Goal: Information Seeking & Learning: Understand process/instructions

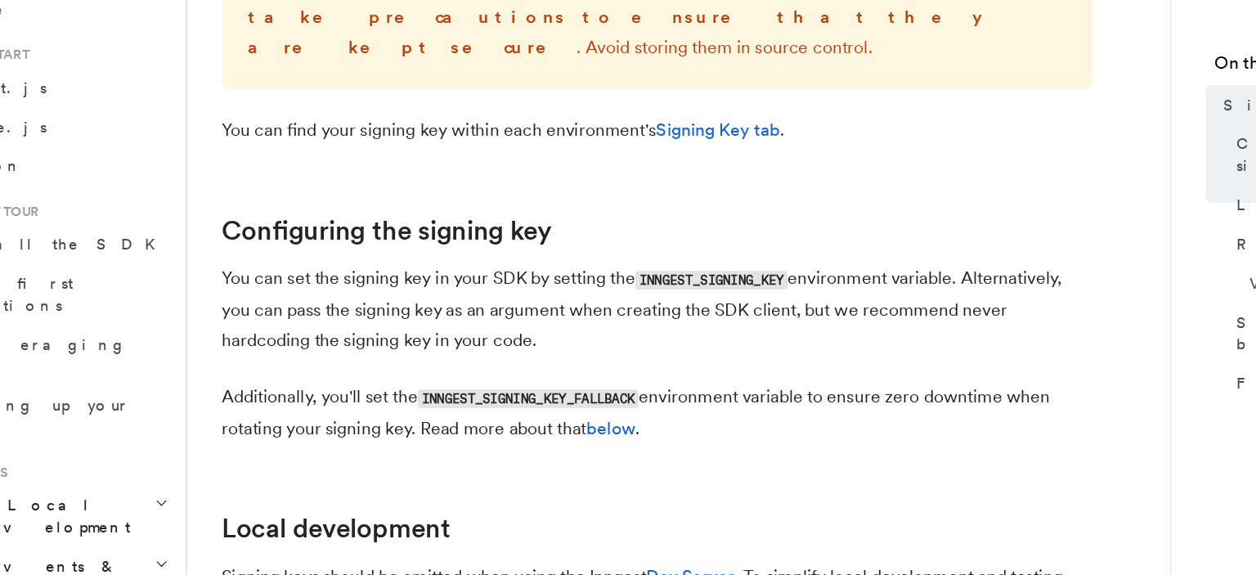
scroll to position [429, 0]
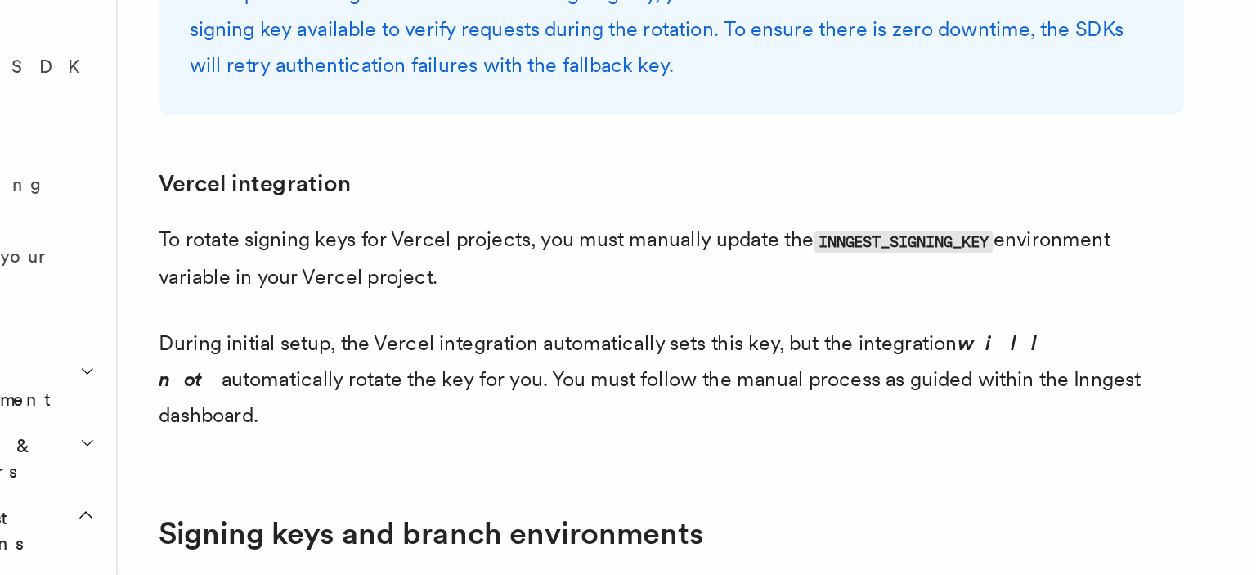
scroll to position [1436, 0]
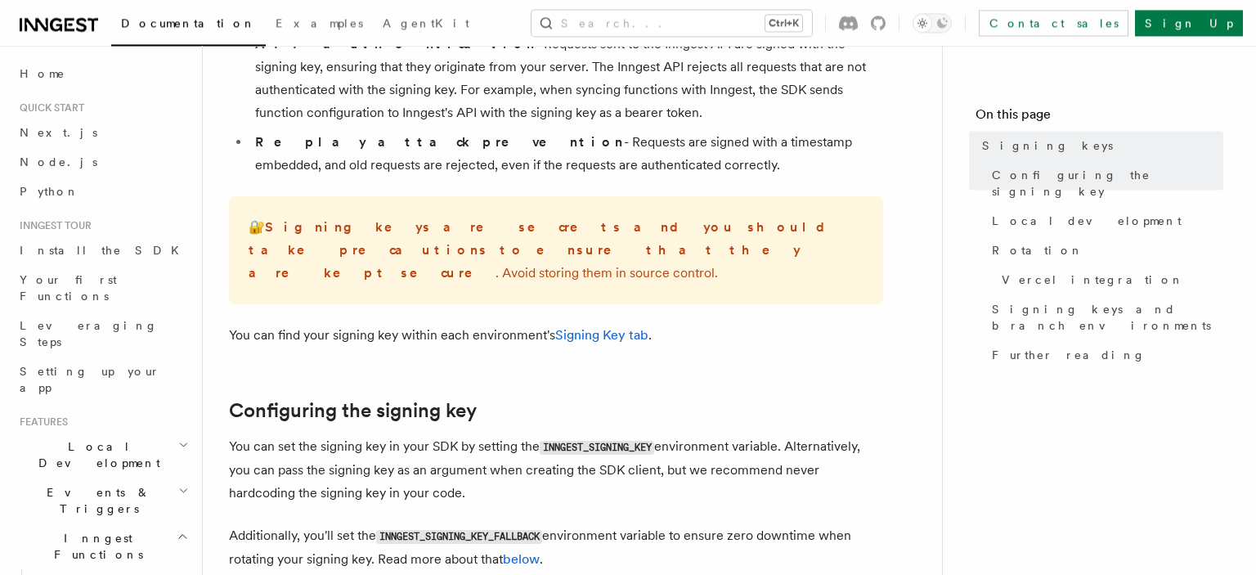
scroll to position [258, 0]
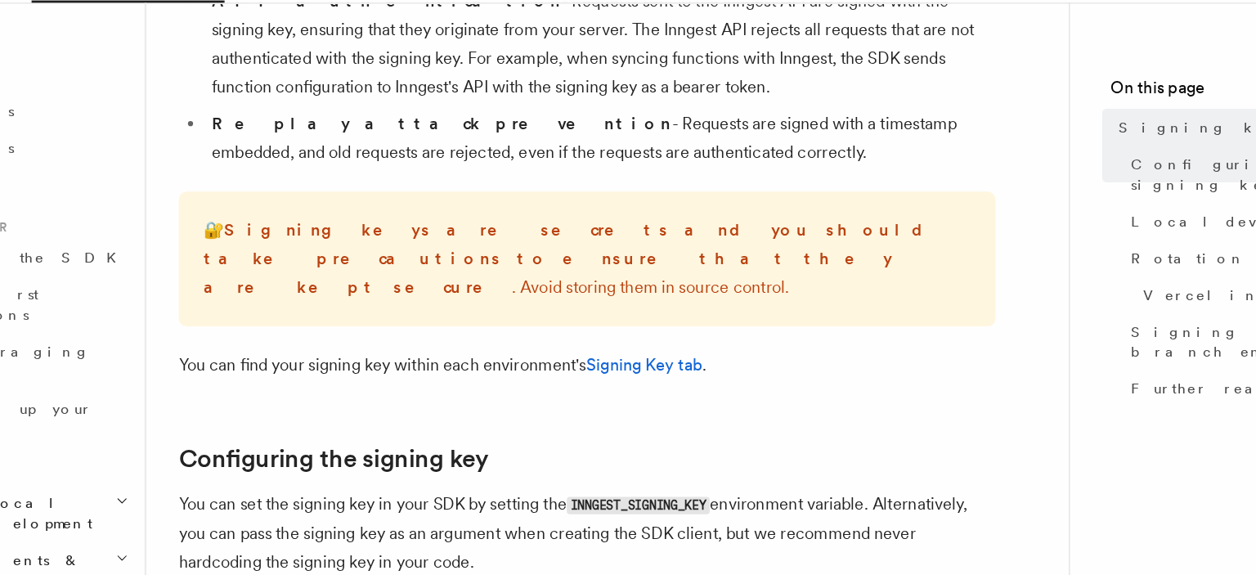
click at [496, 238] on p "🔐 Signing keys are secrets and you should take precautions to ensure that they …" at bounding box center [556, 251] width 615 height 69
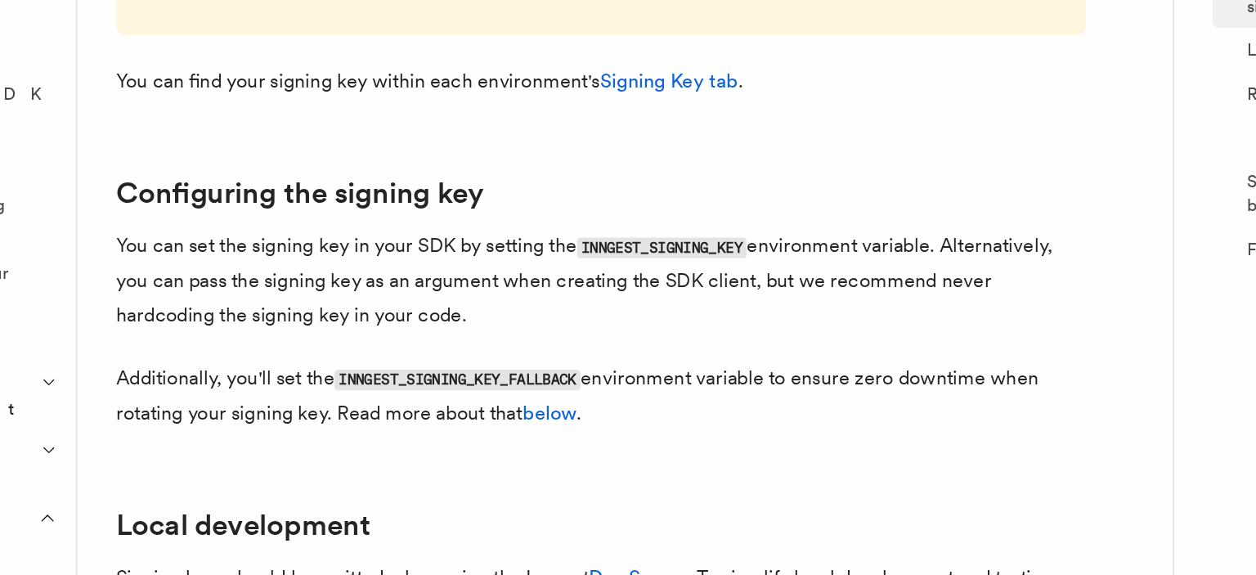
scroll to position [352, 0]
click at [577, 348] on code "INNGEST_SIGNING_KEY" at bounding box center [597, 355] width 114 height 14
copy p "INNGEST_SIGNING_KEY"
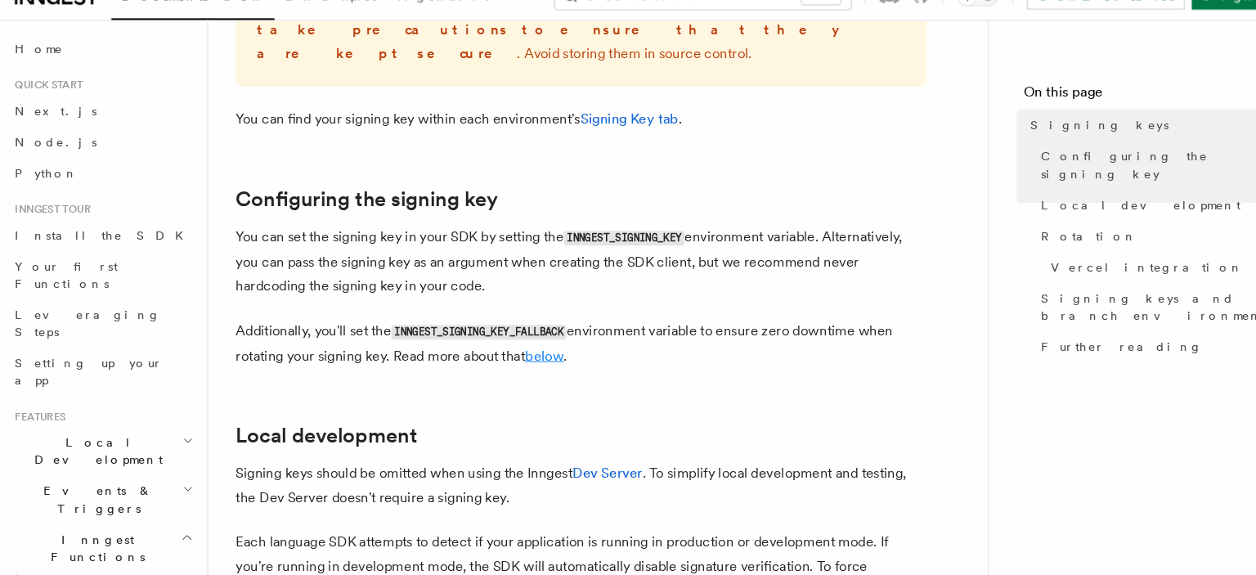
click at [534, 356] on link "below" at bounding box center [521, 364] width 37 height 16
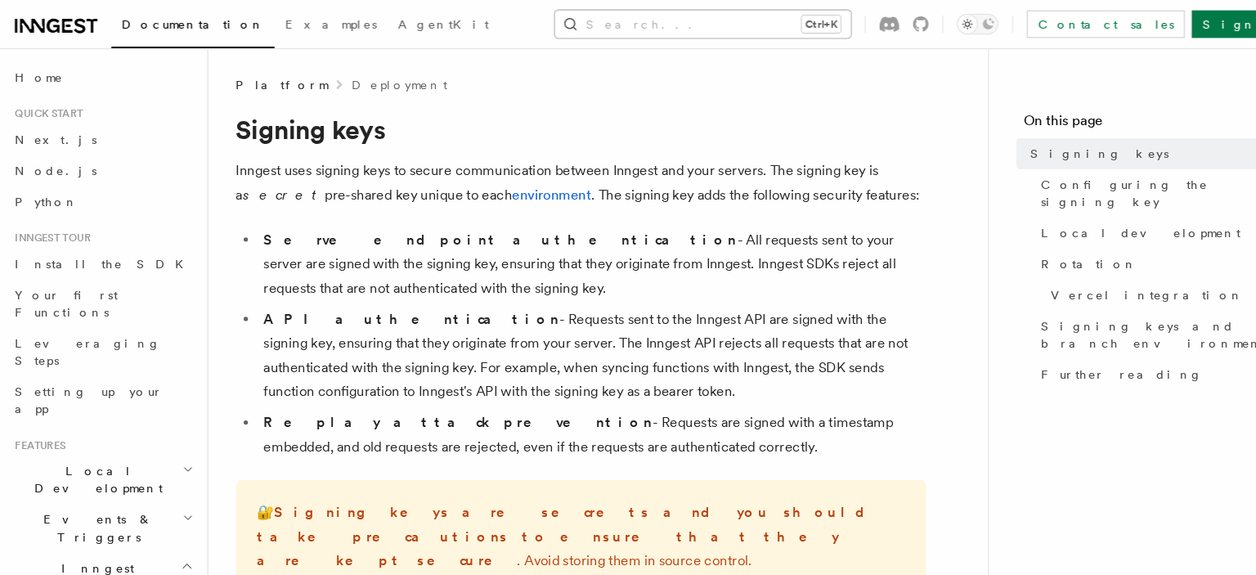
click at [732, 18] on button "Search... Ctrl+K" at bounding box center [672, 23] width 281 height 26
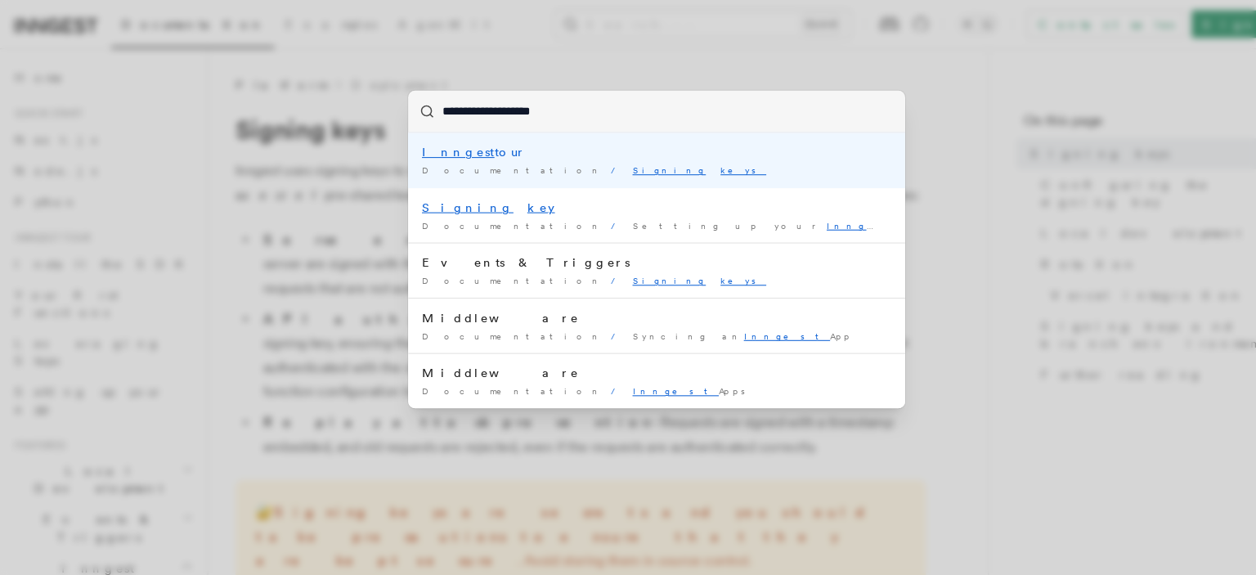
type input "**********"
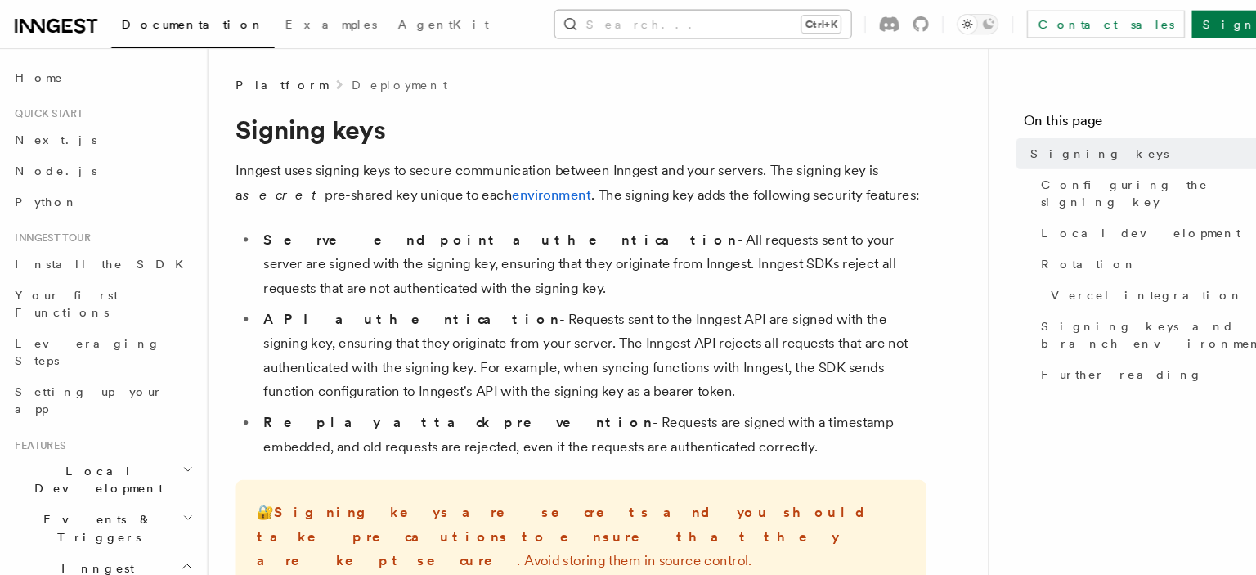
click at [678, 18] on button "Search... Ctrl+K" at bounding box center [672, 23] width 281 height 26
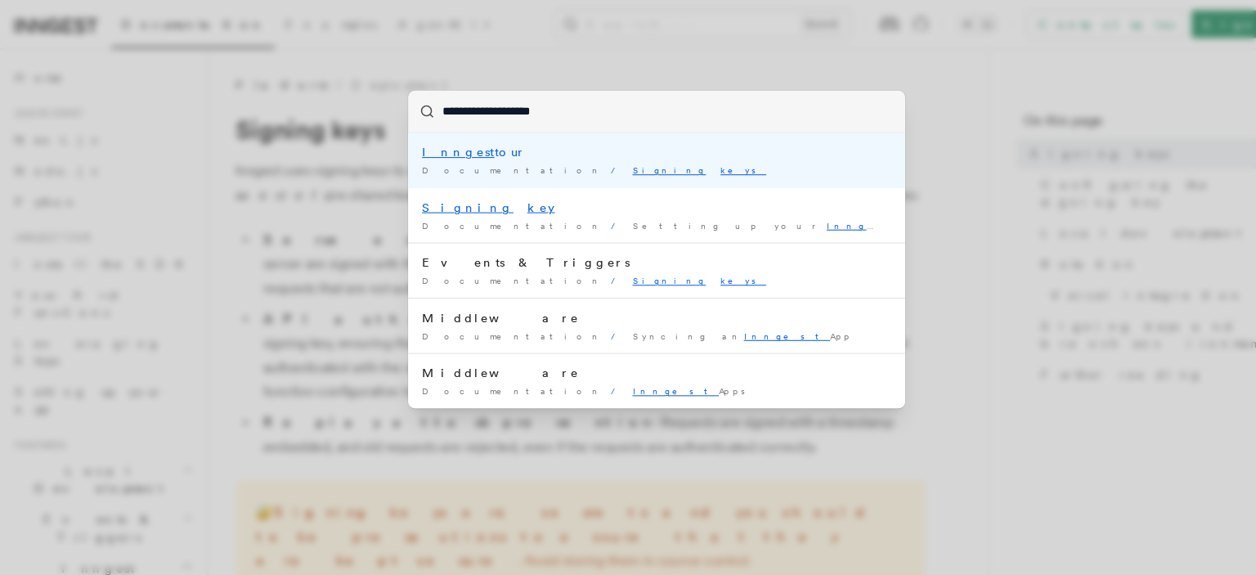
type input "**********"
click at [605, 160] on mark "Signing" at bounding box center [640, 161] width 70 height 10
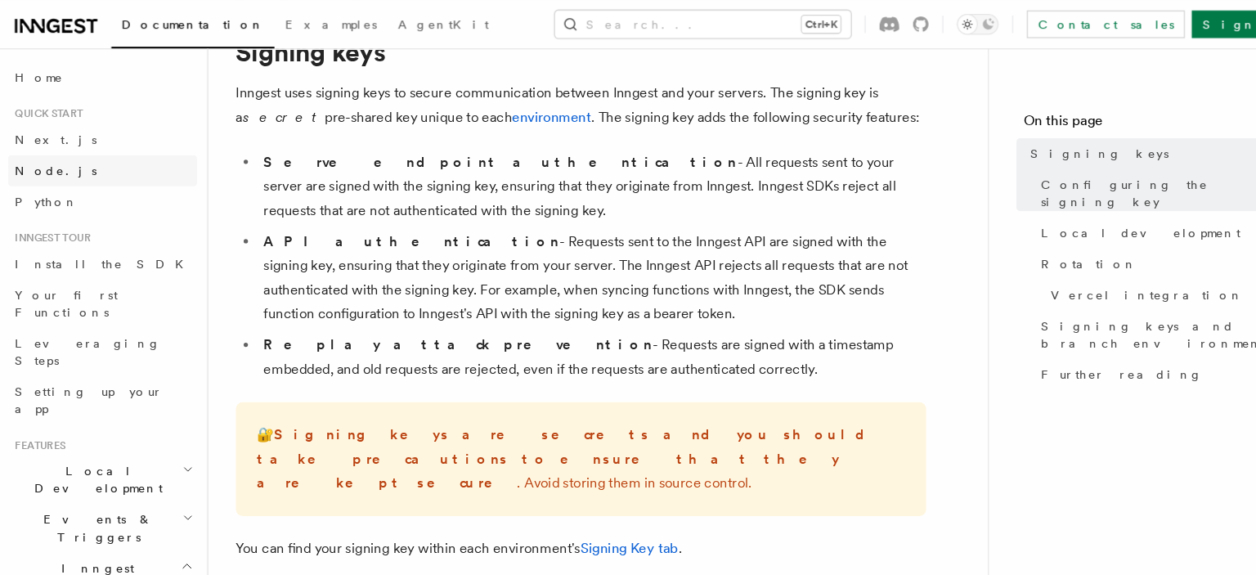
scroll to position [18, 0]
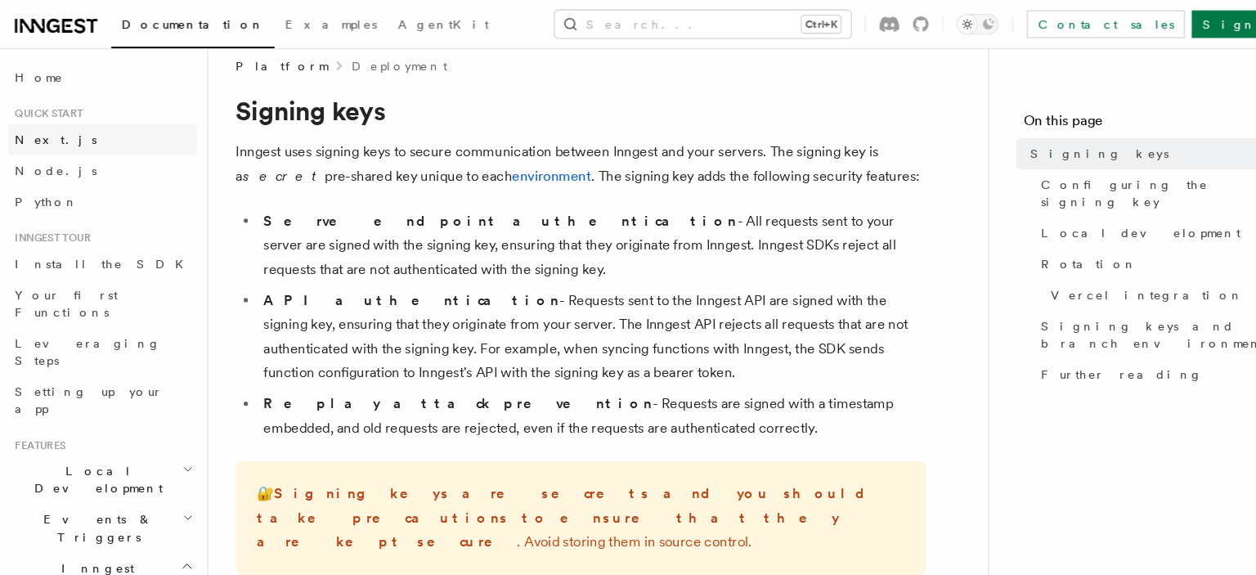
click at [40, 136] on span "Next.js" at bounding box center [59, 132] width 78 height 13
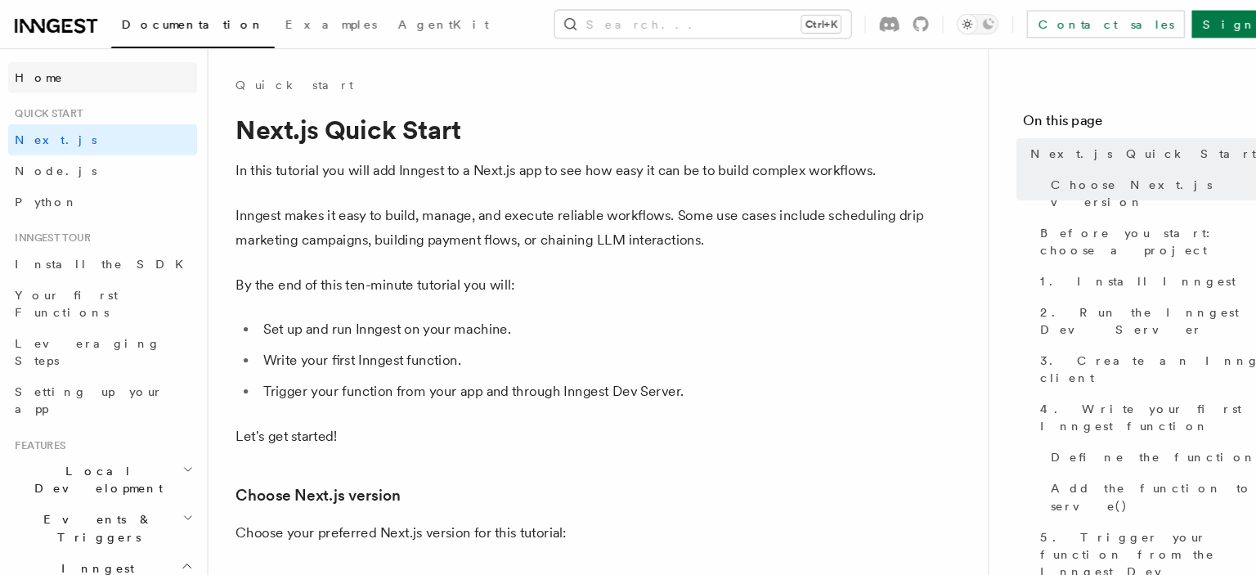
click at [35, 76] on span "Home" at bounding box center [43, 73] width 46 height 16
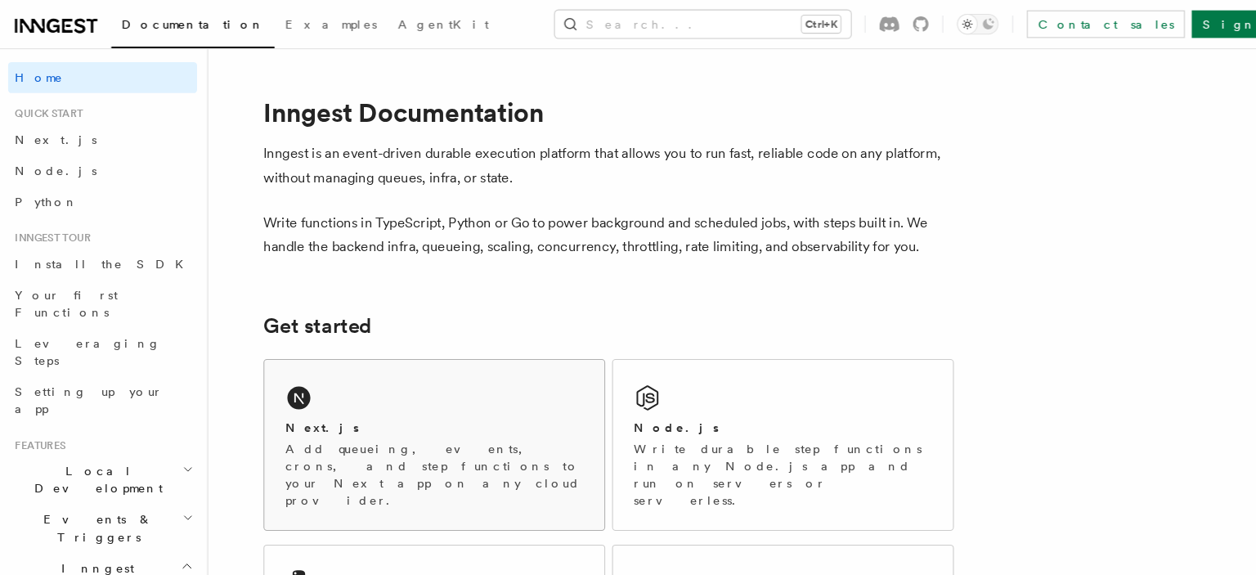
click at [420, 386] on div "Next.js Add queueing, events, crons, and step functions to your Next app on any…" at bounding box center [417, 421] width 322 height 161
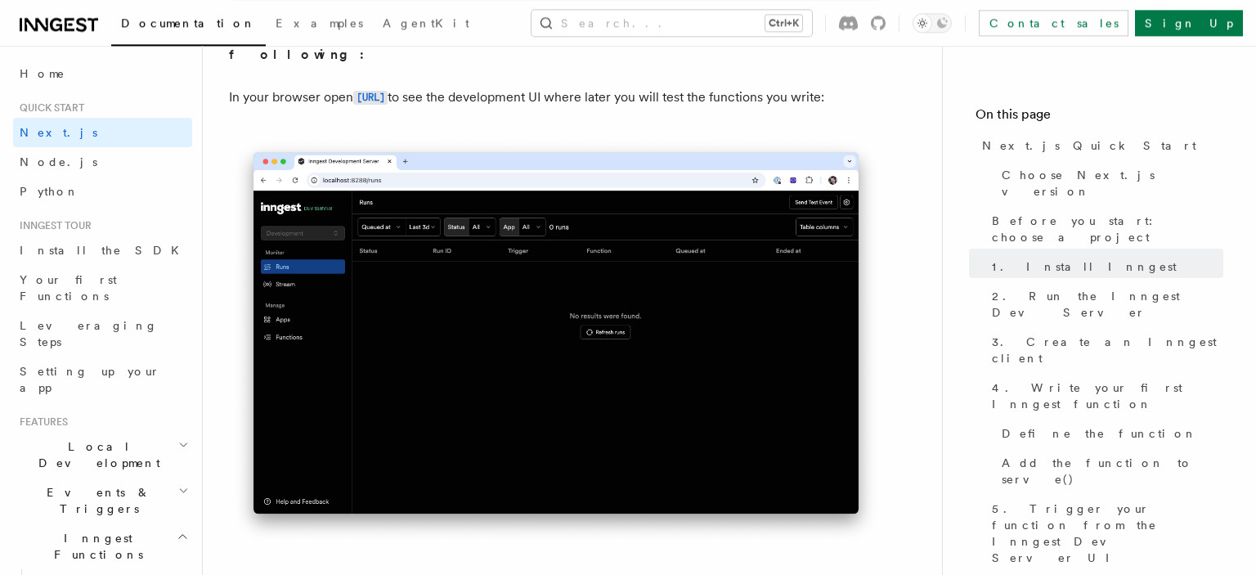
scroll to position [1390, 0]
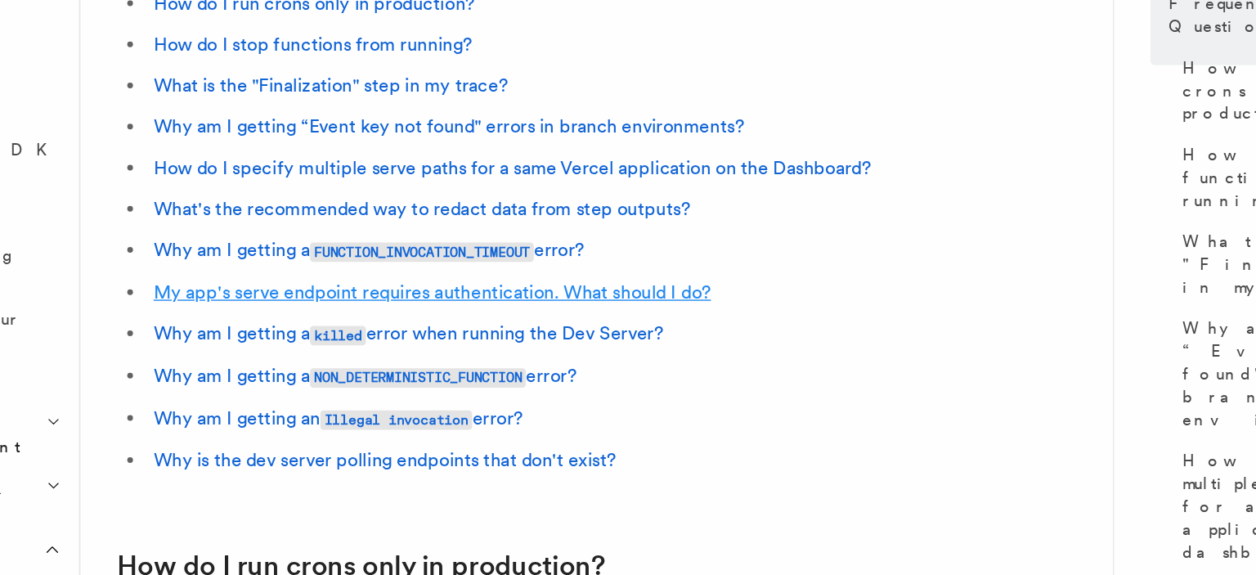
click at [614, 355] on link "My app's serve endpoint requires authentication. What should I do?" at bounding box center [454, 352] width 399 height 16
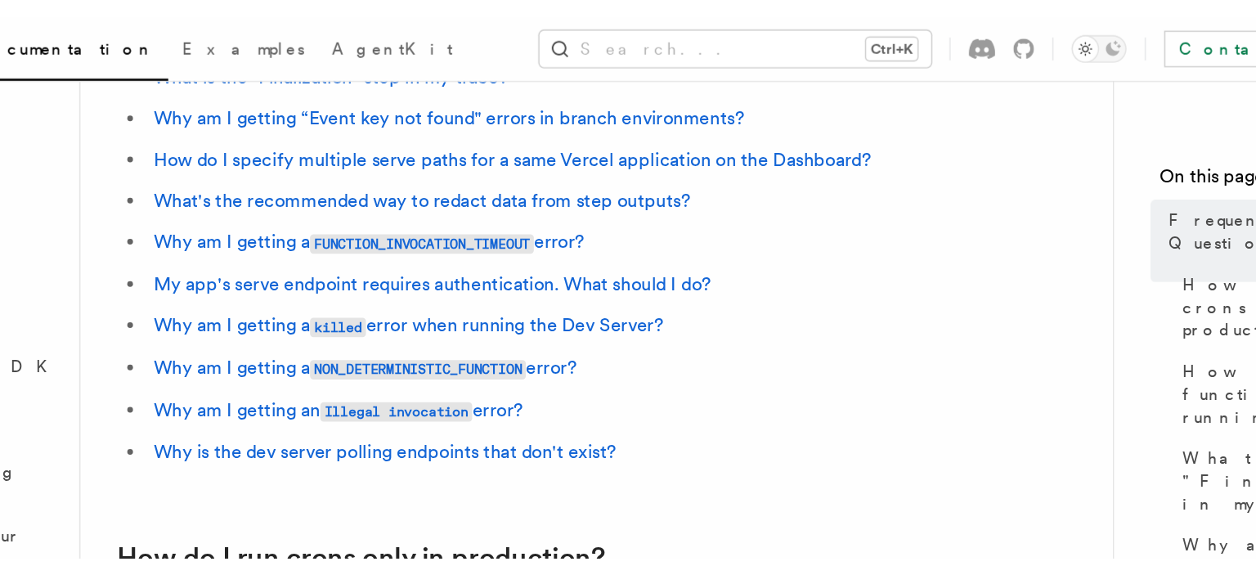
scroll to position [1829, 0]
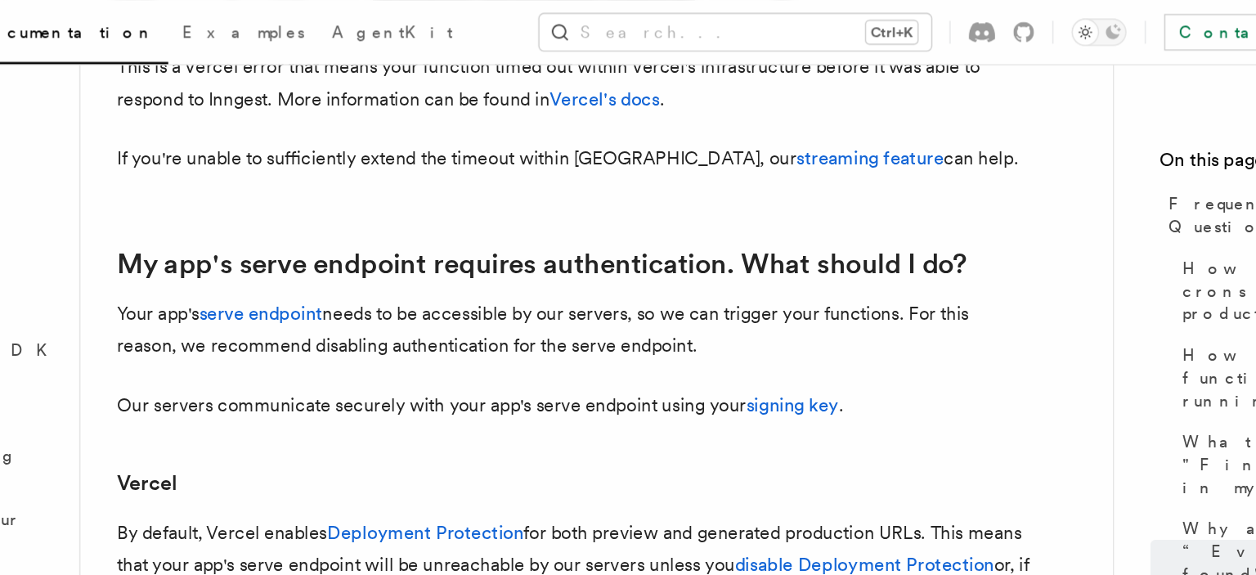
click at [685, 255] on p "Your app's serve endpoint needs to be accessible by our servers, so we can trig…" at bounding box center [556, 236] width 654 height 46
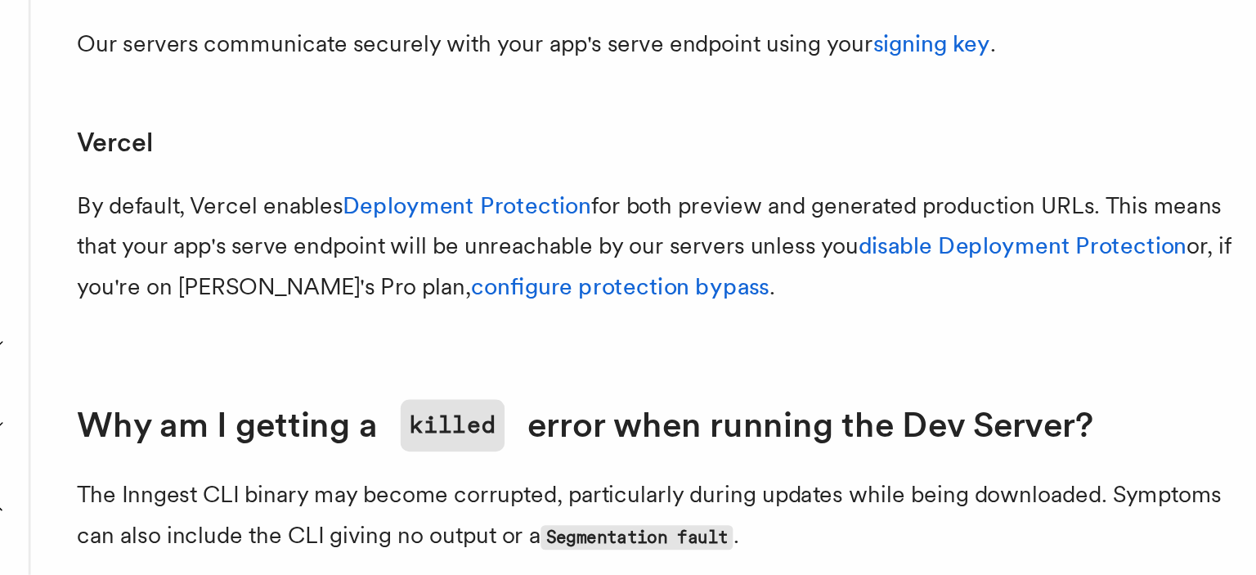
scroll to position [1870, 0]
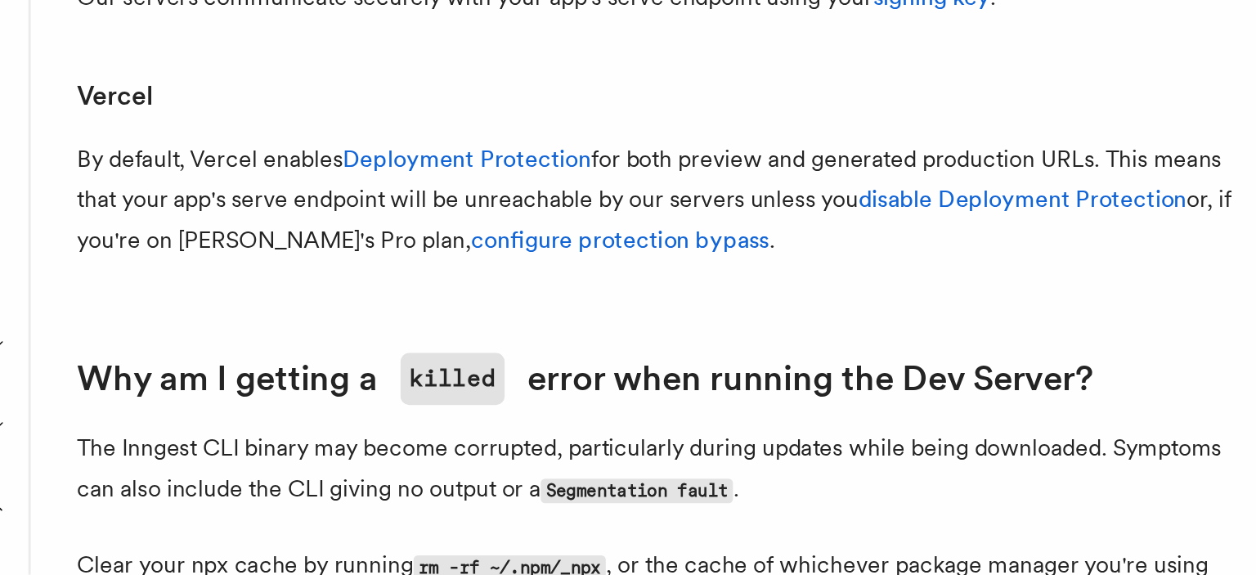
click at [546, 316] on h3 "Vercel" at bounding box center [556, 304] width 654 height 23
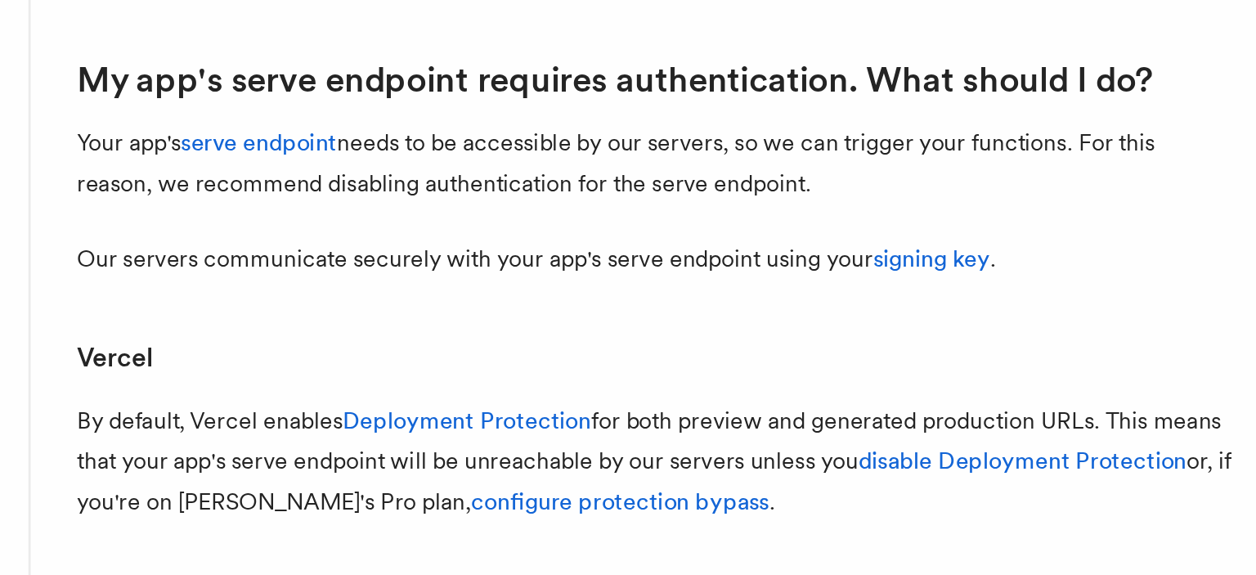
scroll to position [1854, 0]
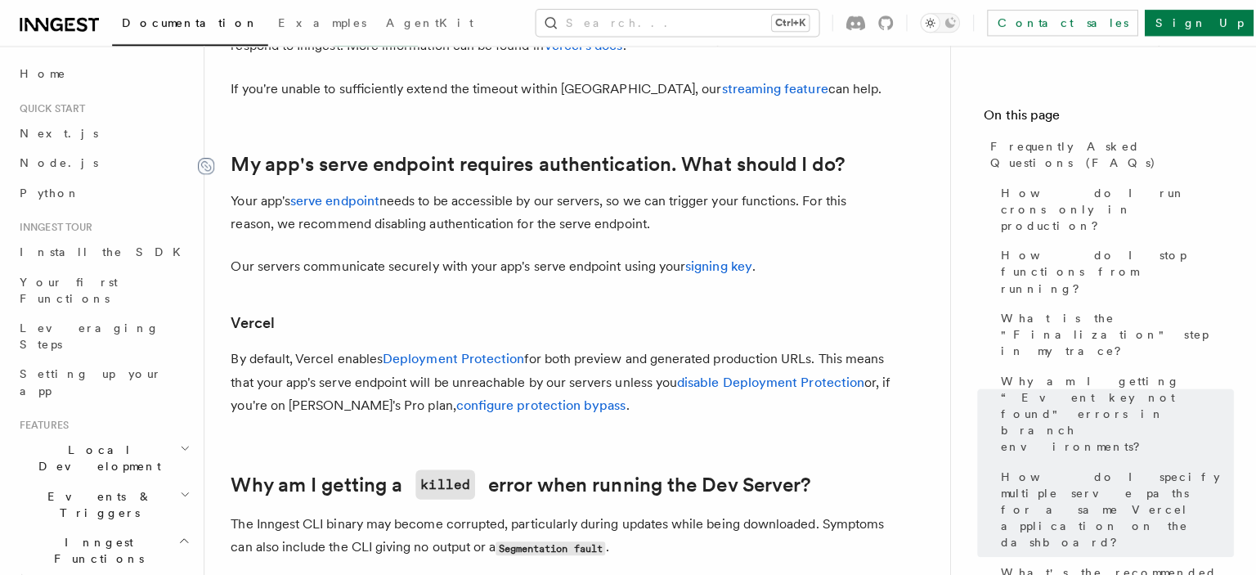
click at [208, 168] on icon at bounding box center [204, 165] width 16 height 16
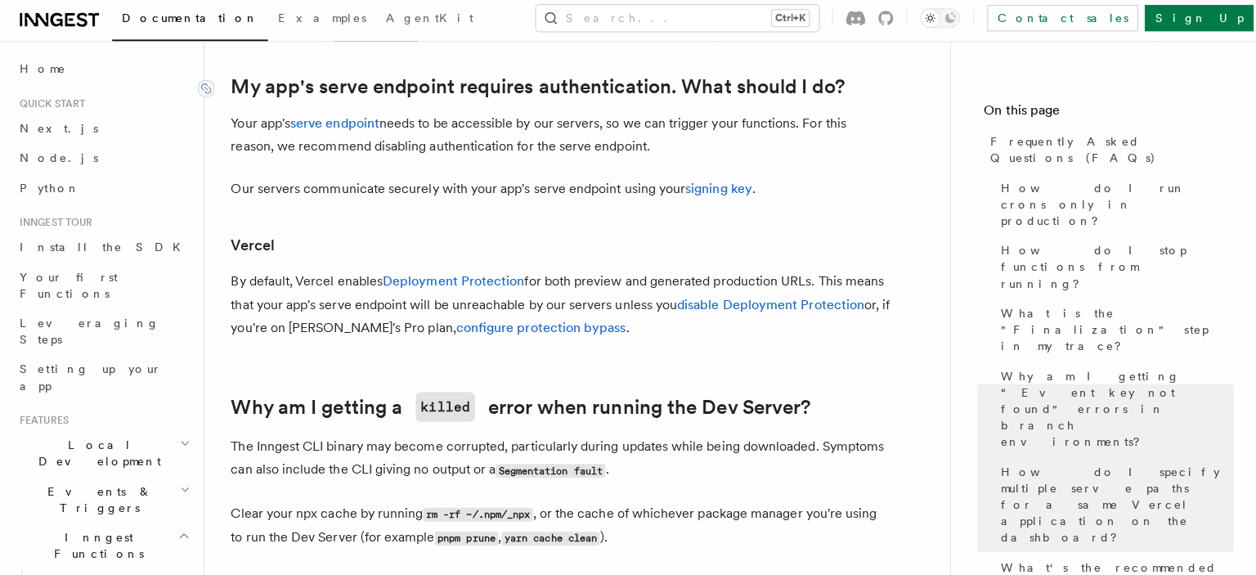
scroll to position [1928, 0]
click at [635, 340] on p "By default, Vercel enables Deployment Protection for both preview and generated…" at bounding box center [556, 306] width 654 height 69
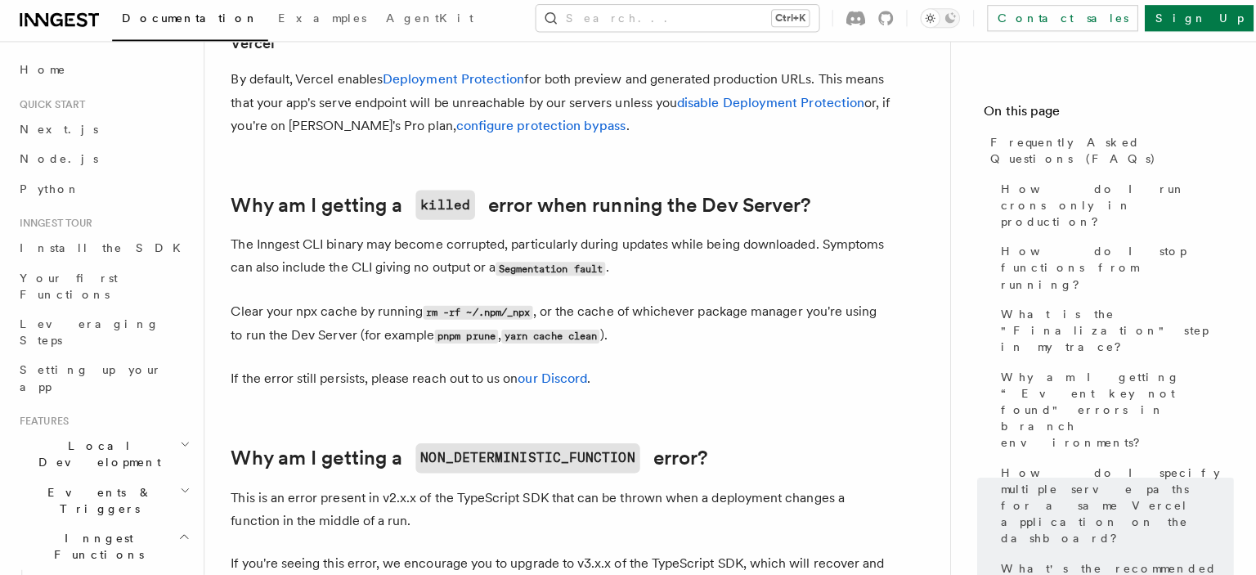
scroll to position [2328, 0]
